Goal: Find specific page/section: Locate item on page

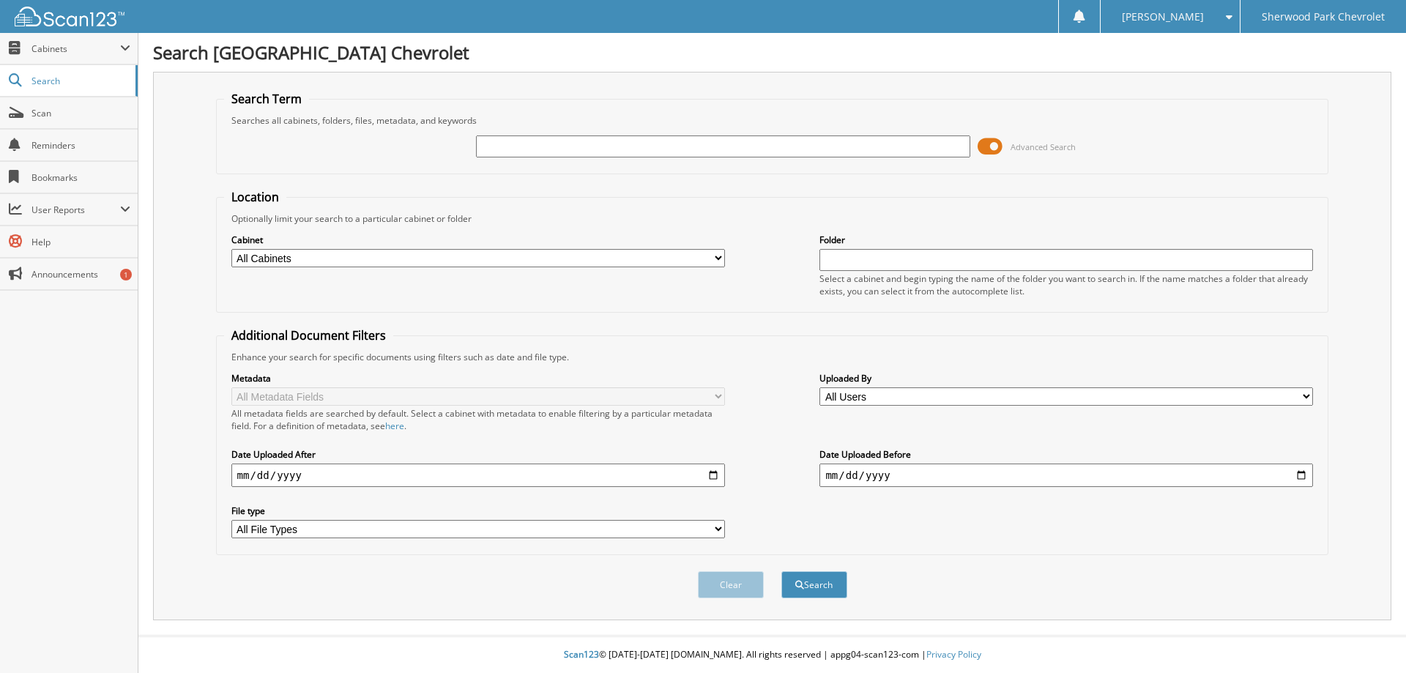
click at [791, 142] on input "text" at bounding box center [722, 146] width 493 height 22
type input "231162"
click at [815, 584] on button "Search" at bounding box center [814, 584] width 66 height 27
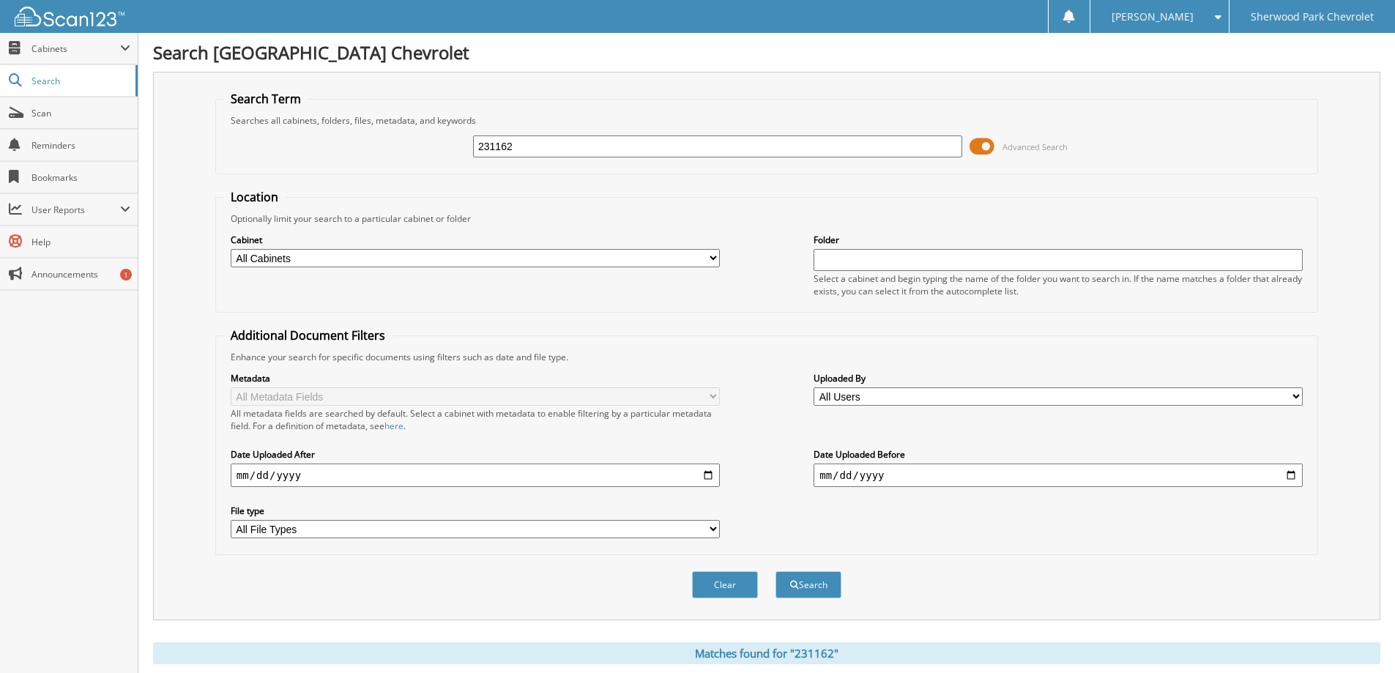
click at [882, 260] on input "text" at bounding box center [1057, 260] width 489 height 22
click at [991, 139] on span at bounding box center [981, 146] width 25 height 22
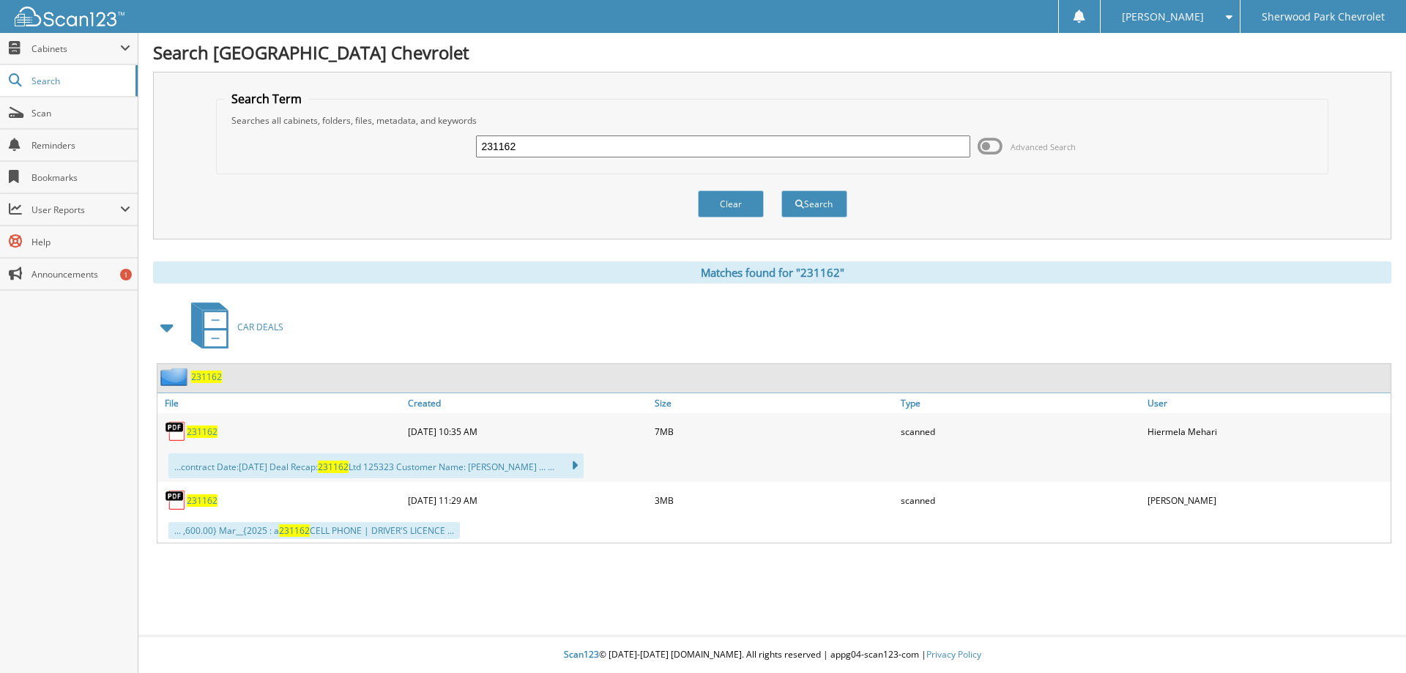
click at [179, 433] on img at bounding box center [176, 431] width 22 height 22
click at [211, 431] on span "231162" at bounding box center [202, 431] width 31 height 12
click at [196, 497] on span "231162" at bounding box center [202, 500] width 31 height 12
